Goal: Book appointment/travel/reservation

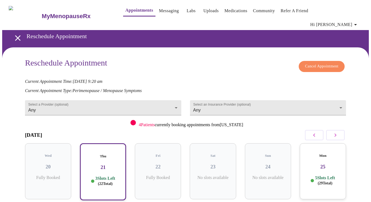
scroll to position [68, 0]
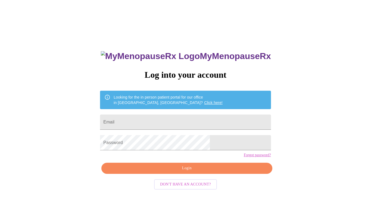
scroll to position [5, 0]
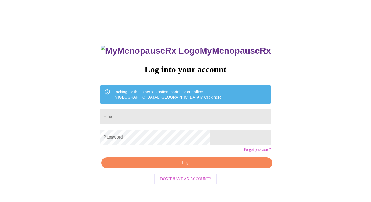
click at [150, 117] on input "Email" at bounding box center [185, 116] width 170 height 15
type input "[EMAIL_ADDRESS][DOMAIN_NAME]"
click at [163, 148] on form "Password" at bounding box center [185, 137] width 170 height 21
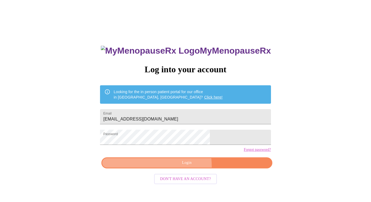
click at [169, 169] on button "Login" at bounding box center [186, 163] width 170 height 11
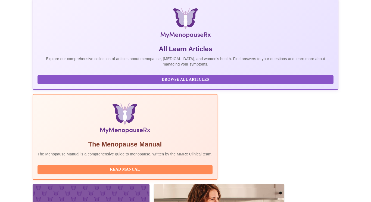
scroll to position [136, 0]
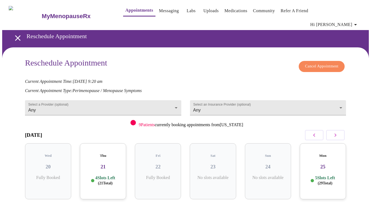
click at [107, 160] on div "Thu 21 4 Slots Left ( 21 Total)" at bounding box center [103, 172] width 46 height 56
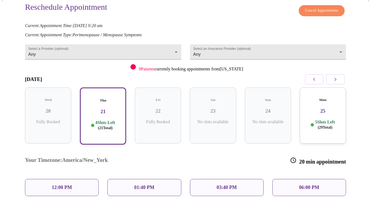
scroll to position [69, 0]
